Goal: Task Accomplishment & Management: Complete application form

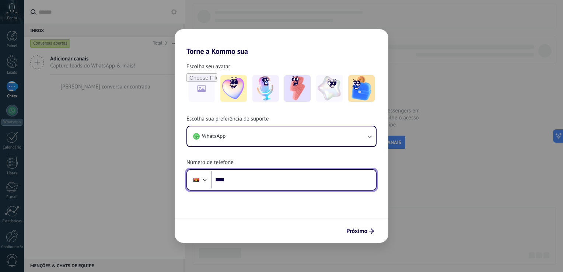
click at [304, 175] on input "****" at bounding box center [294, 179] width 164 height 17
type input "**********"
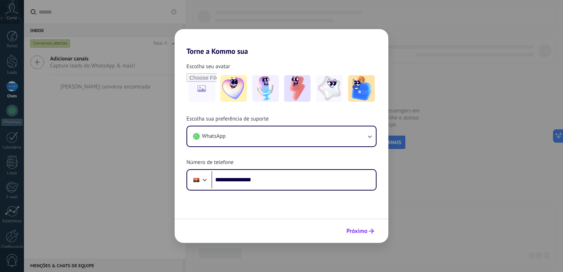
click at [366, 231] on span "Próximo" at bounding box center [357, 231] width 21 height 5
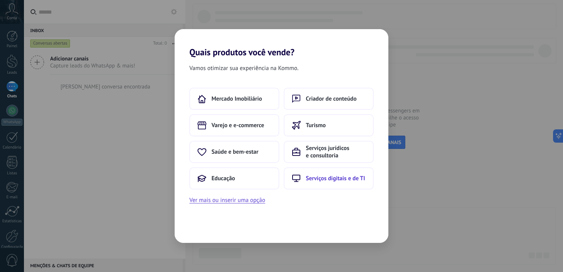
click at [342, 179] on span "Serviços digitais e de TI" at bounding box center [335, 178] width 59 height 7
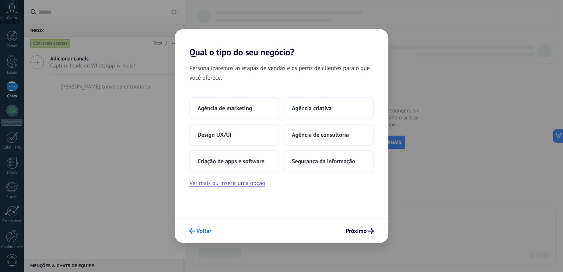
click at [196, 232] on span "Voltar" at bounding box center [200, 231] width 22 height 6
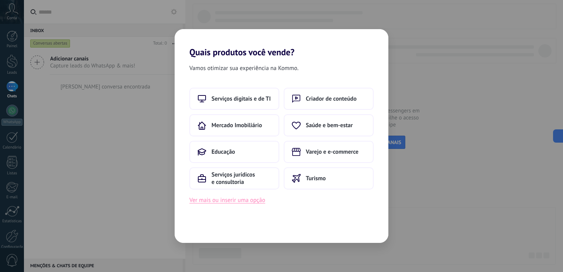
click at [239, 201] on button "Ver mais ou inserir uma opção" at bounding box center [228, 200] width 76 height 10
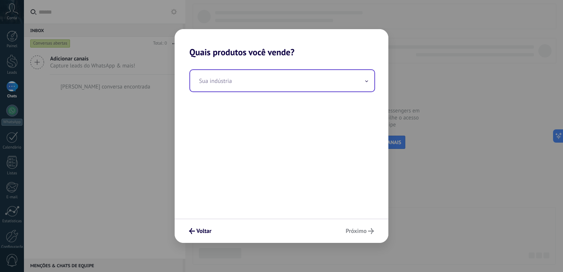
click at [249, 85] on input "text" at bounding box center [282, 80] width 184 height 21
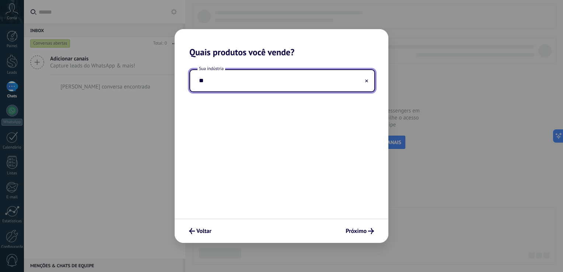
type input "*"
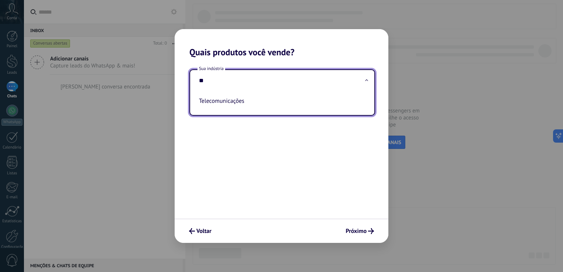
type input "*"
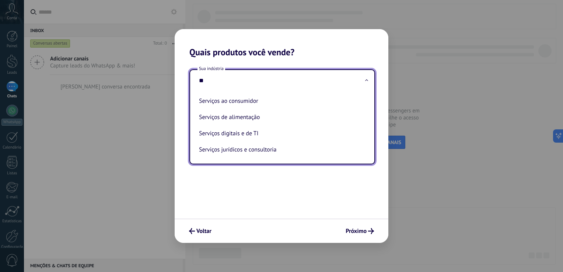
type input "*"
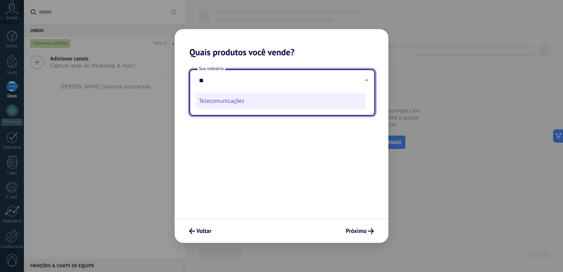
type input "*"
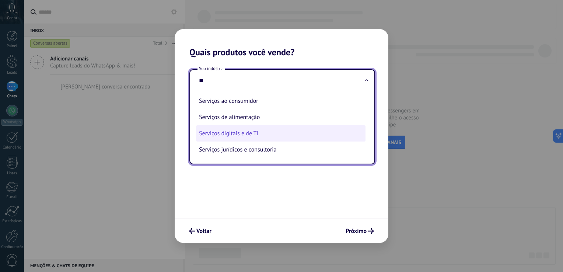
click at [271, 136] on li "Serviços digitais e de TI" at bounding box center [281, 133] width 170 height 16
type input "**********"
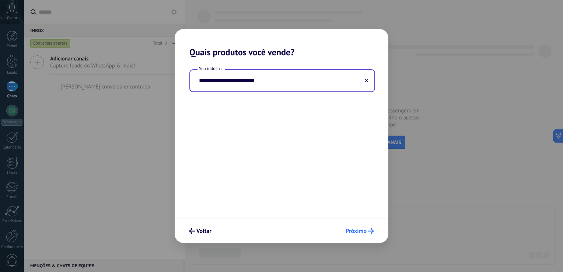
click at [359, 229] on span "Próximo" at bounding box center [356, 231] width 21 height 5
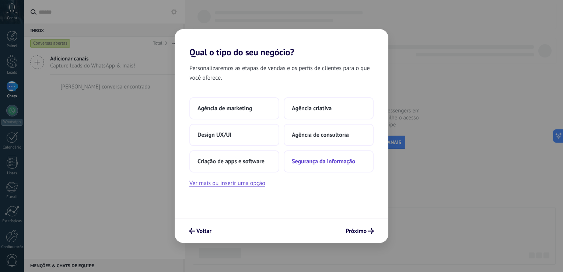
click at [329, 163] on span "Segurança da informação" at bounding box center [323, 161] width 63 height 7
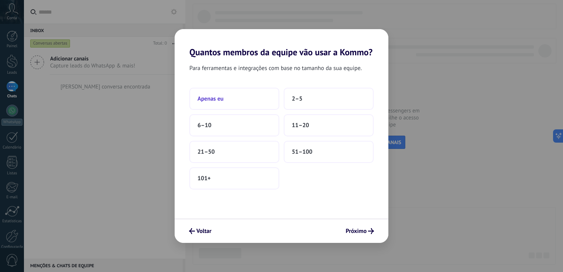
click at [238, 97] on button "Apenas eu" at bounding box center [235, 99] width 90 height 22
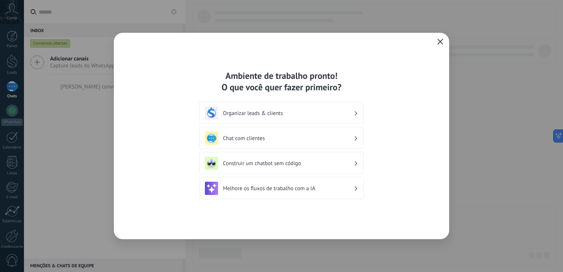
click at [297, 109] on div "Organizar leads & clients" at bounding box center [281, 113] width 153 height 13
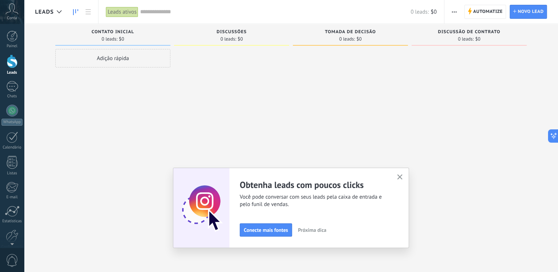
scroll to position [34, 0]
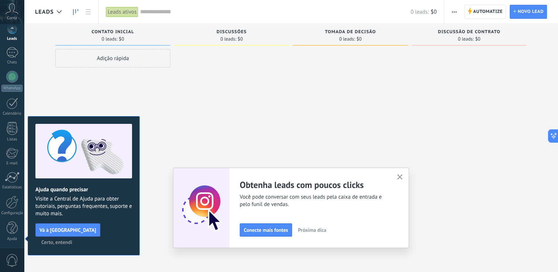
click at [403, 178] on use "button" at bounding box center [400, 177] width 6 height 6
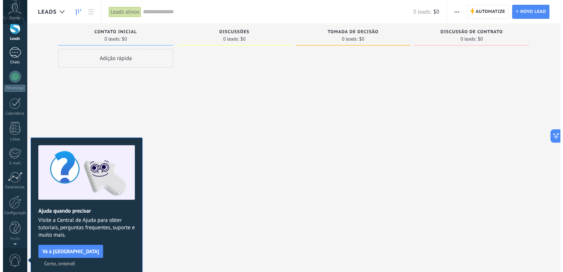
scroll to position [0, 0]
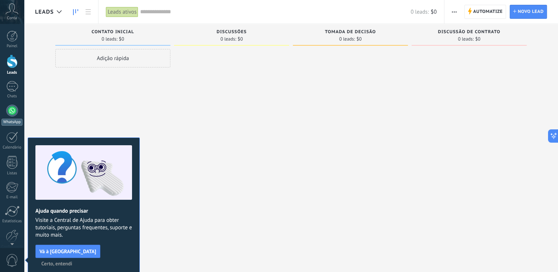
click at [14, 110] on div at bounding box center [12, 111] width 12 height 12
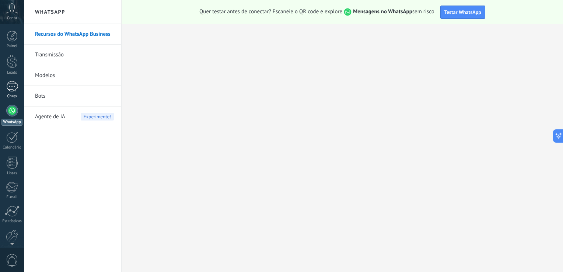
click at [14, 89] on div at bounding box center [12, 86] width 12 height 11
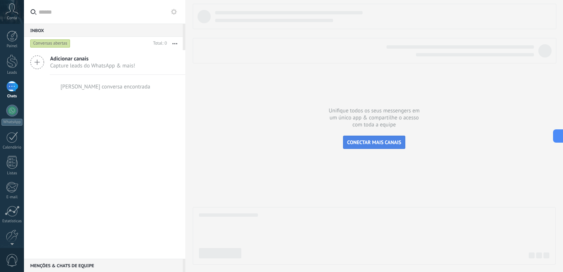
click at [389, 140] on span "CONECTAR MAIS CANAIS" at bounding box center [374, 142] width 54 height 7
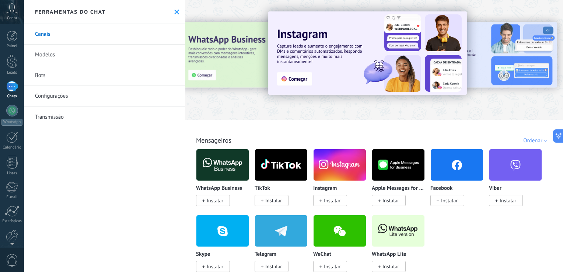
click at [213, 201] on span "Instalar" at bounding box center [215, 200] width 17 height 7
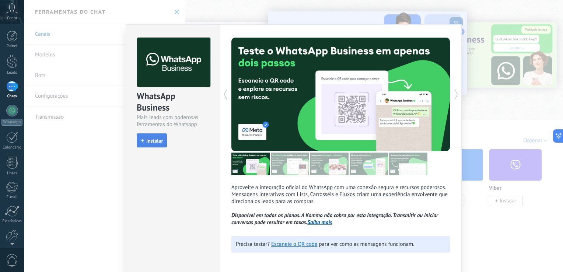
click at [155, 142] on span "Instalar" at bounding box center [154, 140] width 17 height 5
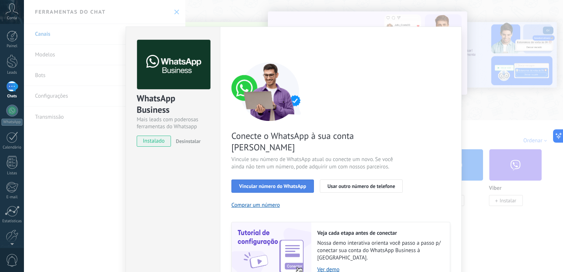
click at [283, 184] on span "Vincular número do WhatsApp" at bounding box center [272, 186] width 67 height 5
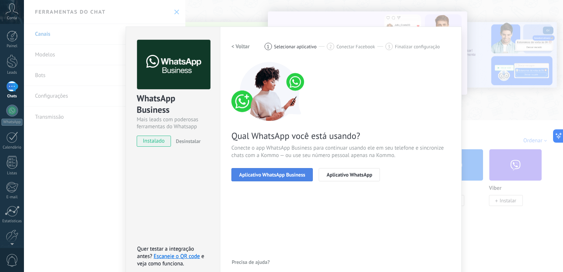
click at [293, 175] on span "Aplicativo WhatsApp Business" at bounding box center [272, 174] width 66 height 5
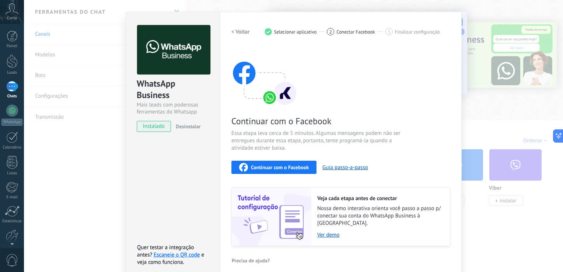
scroll to position [16, 0]
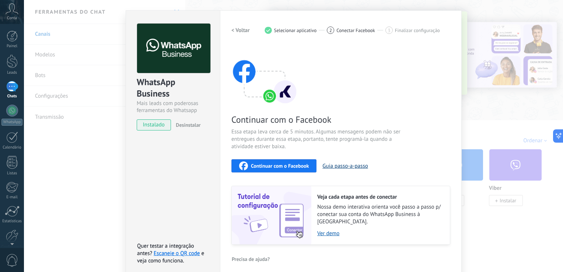
click at [344, 167] on button "Guia passo-a-passo" at bounding box center [345, 166] width 45 height 7
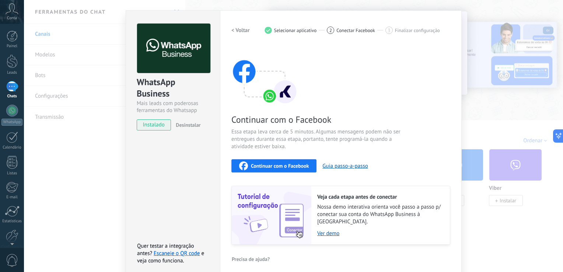
click at [519, 60] on div "WhatsApp Business Mais leads com poderosas ferramentas do Whatsapp instalado De…" at bounding box center [293, 136] width 539 height 272
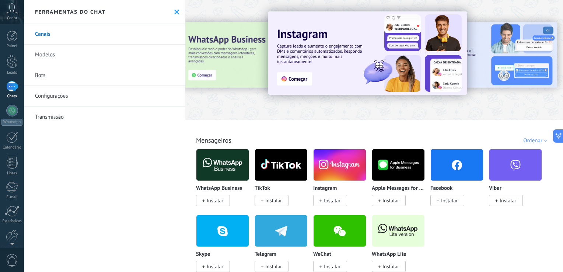
scroll to position [0, 0]
click at [12, 116] on div at bounding box center [12, 111] width 12 height 12
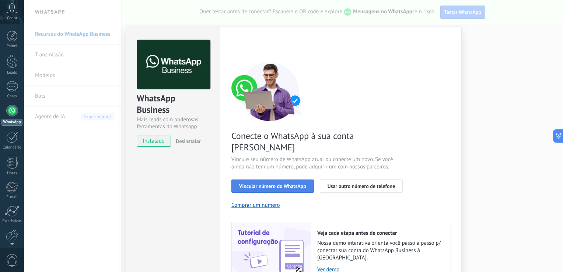
click at [289, 184] on span "Vincular número do WhatsApp" at bounding box center [272, 186] width 67 height 5
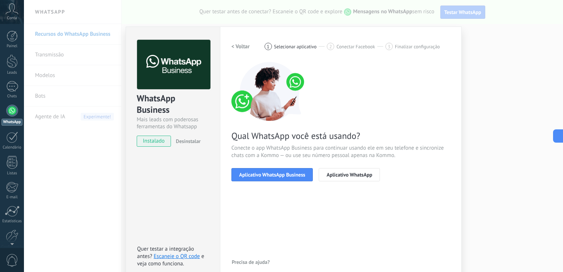
click at [289, 175] on span "Aplicativo WhatsApp Business" at bounding box center [272, 174] width 66 height 5
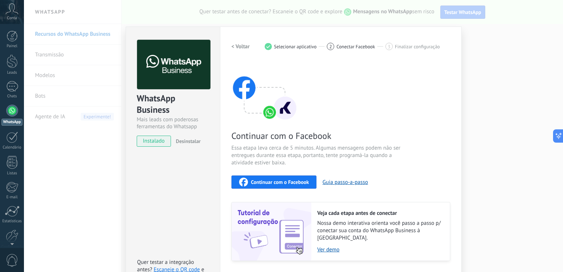
click at [282, 180] on span "Continuar com o Facebook" at bounding box center [280, 182] width 58 height 5
click at [85, 138] on div "WhatsApp Business Mais leads com poderosas ferramentas do Whatsapp instalado De…" at bounding box center [293, 136] width 539 height 272
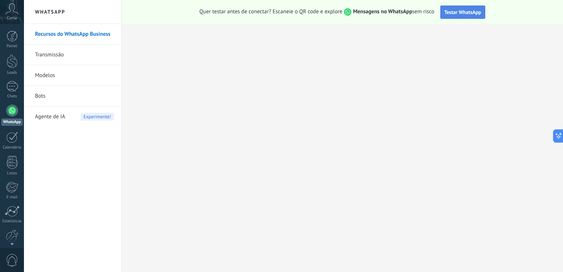
click at [466, 13] on span "Testar WhatsApp" at bounding box center [463, 12] width 37 height 7
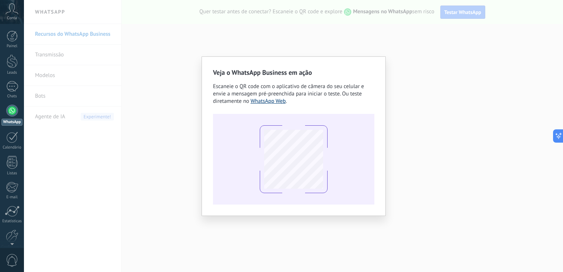
click at [271, 101] on link "WhatsApp Web" at bounding box center [268, 101] width 35 height 7
click at [228, 52] on div "Veja o WhatsApp Business em ação Escaneie o QR code com o aplicativo de câmera …" at bounding box center [293, 136] width 539 height 272
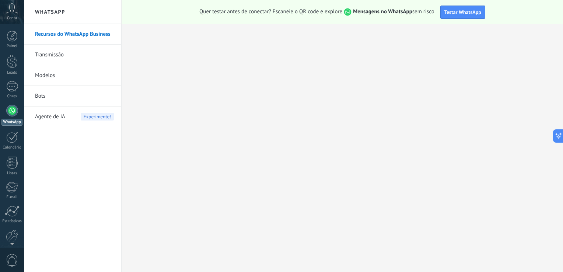
click at [13, 111] on div at bounding box center [12, 111] width 12 height 12
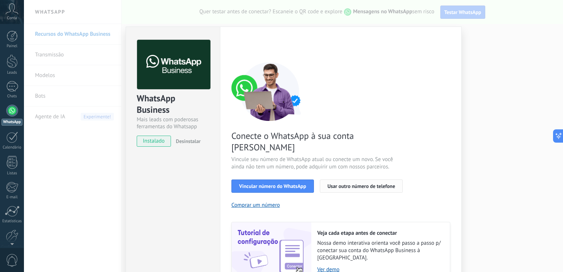
click at [355, 184] on span "Usar outro número de telefone" at bounding box center [362, 186] width 68 height 5
click at [264, 184] on span "Vincular número do WhatsApp" at bounding box center [272, 186] width 67 height 5
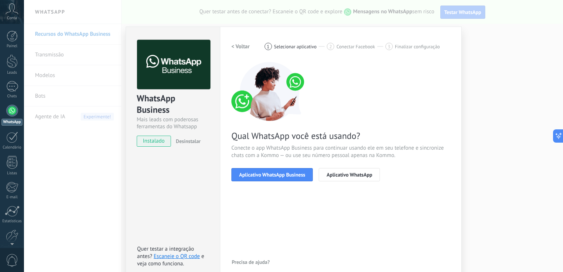
click at [542, 97] on div "WhatsApp Business Mais leads com poderosas ferramentas do Whatsapp instalado De…" at bounding box center [293, 136] width 539 height 272
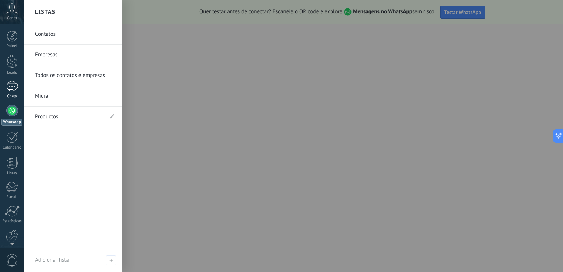
click at [15, 89] on div at bounding box center [12, 86] width 12 height 11
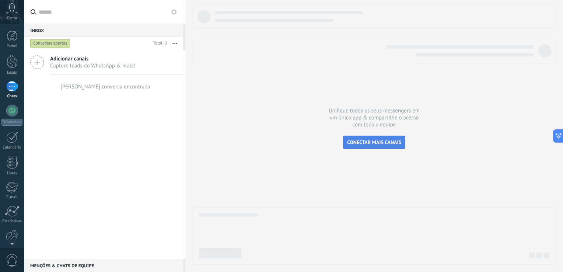
click at [392, 143] on span "CONECTAR MAIS CANAIS" at bounding box center [374, 142] width 54 height 7
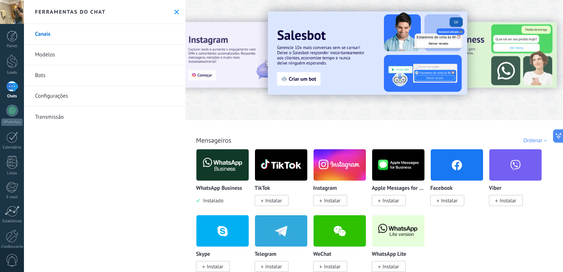
click at [213, 163] on img at bounding box center [223, 165] width 52 height 36
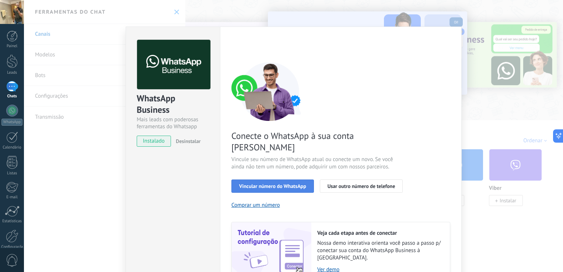
click at [298, 184] on span "Vincular número do WhatsApp" at bounding box center [272, 186] width 67 height 5
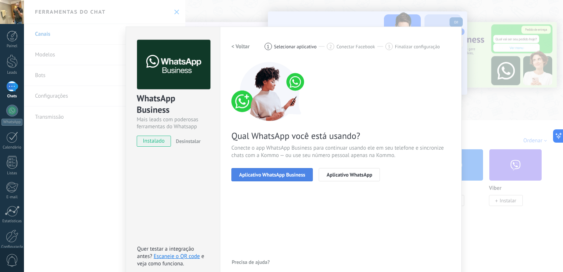
click at [275, 172] on span "Aplicativo WhatsApp Business" at bounding box center [272, 174] width 66 height 5
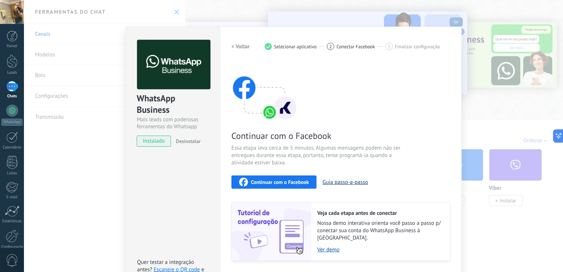
click at [351, 180] on button "Guia passo-a-passo" at bounding box center [345, 182] width 45 height 7
